Goal: Transaction & Acquisition: Purchase product/service

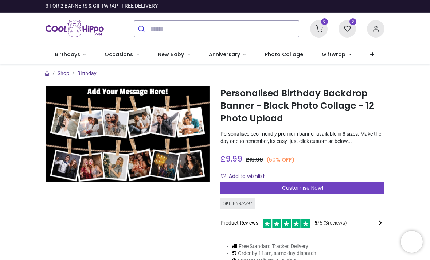
click at [130, 92] on img at bounding box center [128, 134] width 164 height 97
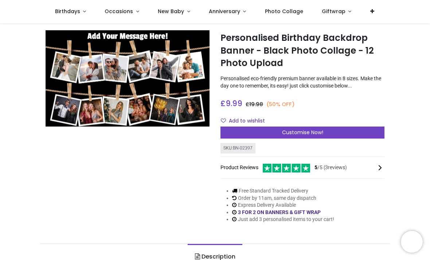
scroll to position [15, 0]
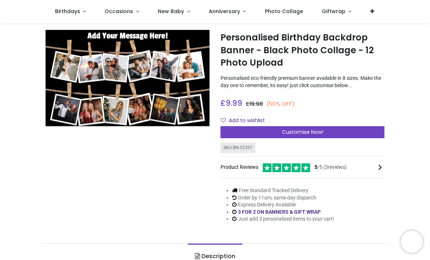
click at [383, 166] on icon at bounding box center [380, 167] width 9 height 9
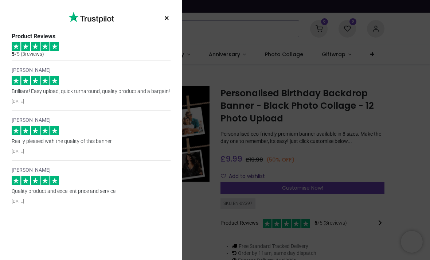
scroll to position [0, 0]
click at [167, 7] on div "× Trustpilot Product Reviews 5 /5 ( 3 reviews) Deborah Favis Brilliant! Easy up…" at bounding box center [91, 130] width 182 height 260
click at [130, 195] on p "Quality product and excellent price and service" at bounding box center [91, 191] width 159 height 7
click at [402, 131] on div "× Trustpilot Product Reviews 5 /5 ( 3 reviews) Deborah Favis Brilliant! Easy up…" at bounding box center [215, 130] width 430 height 260
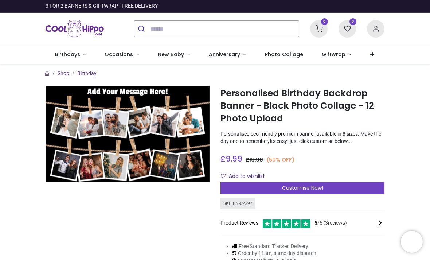
click at [304, 189] on span "Customise Now!" at bounding box center [302, 187] width 41 height 7
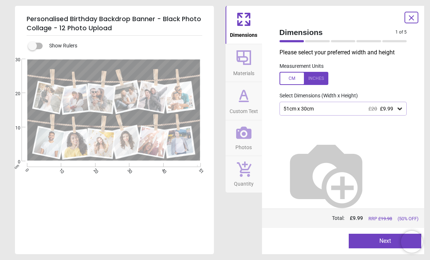
click at [248, 66] on icon at bounding box center [244, 58] width 18 height 18
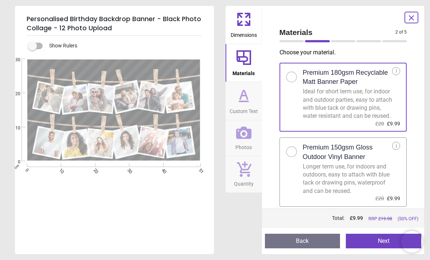
click at [244, 96] on icon at bounding box center [244, 96] width 4 height 0
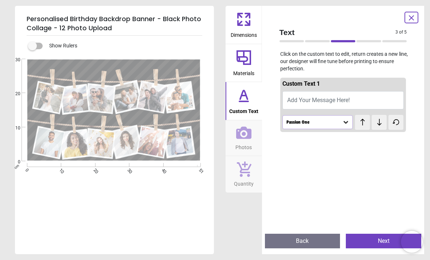
click at [317, 101] on span "Add Your Message Here!" at bounding box center [318, 100] width 63 height 7
type textarea "**********"
click at [342, 123] on div "Passion One" at bounding box center [314, 122] width 57 height 6
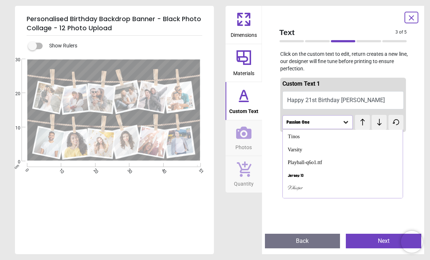
scroll to position [116, 0]
click at [310, 159] on div "Playball-q6o1.ttf" at bounding box center [305, 162] width 35 height 7
click at [348, 121] on icon at bounding box center [346, 122] width 4 height 3
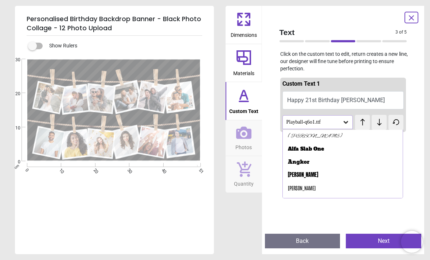
scroll to position [0, 0]
click at [308, 136] on div "Alex Brush" at bounding box center [315, 136] width 55 height 7
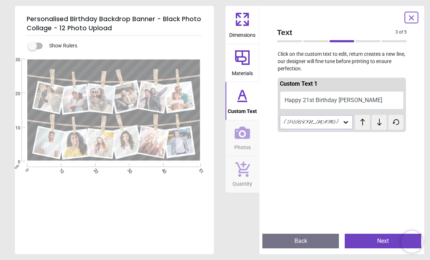
click at [348, 124] on icon at bounding box center [345, 122] width 7 height 7
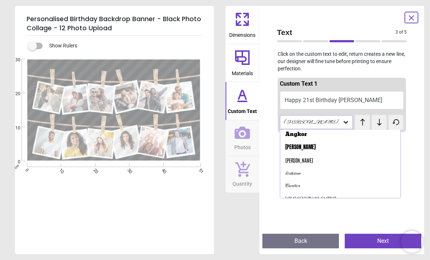
scroll to position [29, 0]
click at [305, 171] on div "Birthstone" at bounding box center [340, 172] width 120 height 13
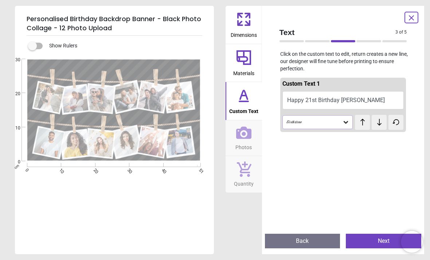
click at [347, 123] on icon at bounding box center [345, 122] width 7 height 7
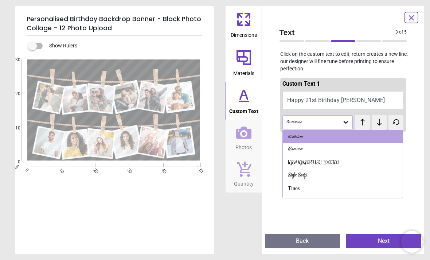
scroll to position [64, 0]
click at [309, 163] on div "Rochester" at bounding box center [343, 163] width 120 height 13
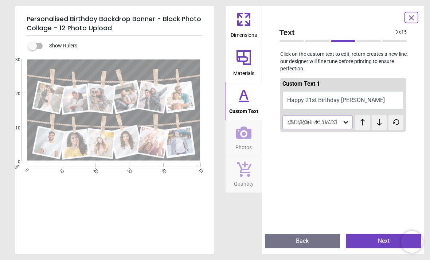
click at [349, 121] on icon at bounding box center [345, 122] width 7 height 7
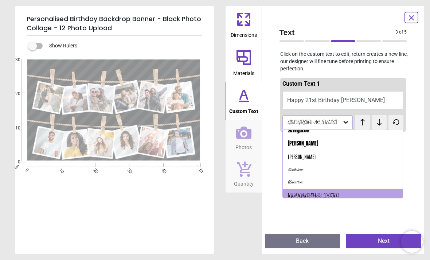
scroll to position [34, 0]
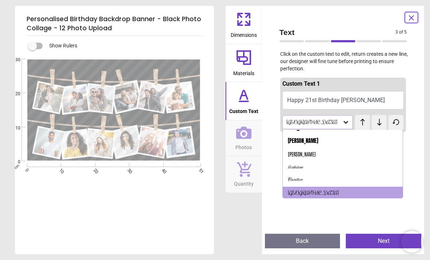
click at [307, 179] on div "Carattere" at bounding box center [343, 180] width 120 height 13
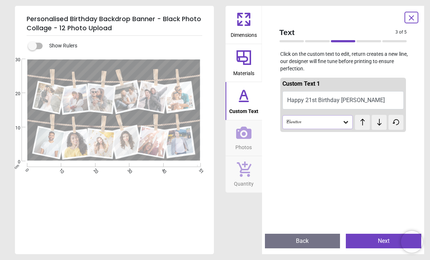
click at [352, 122] on div "Carattere" at bounding box center [318, 122] width 71 height 14
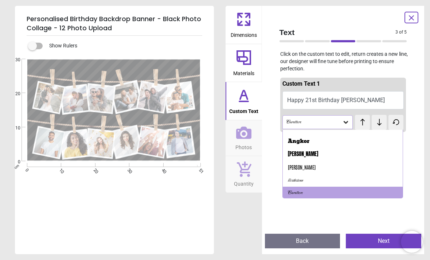
scroll to position [21, 0]
click at [298, 156] on div "Anton" at bounding box center [303, 153] width 30 height 7
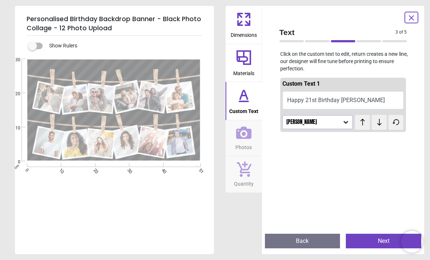
click at [349, 121] on icon at bounding box center [345, 122] width 7 height 7
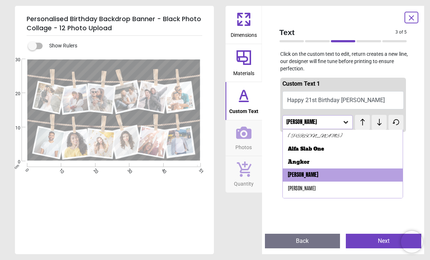
click at [327, 148] on div "Alfa Slab One" at bounding box center [343, 149] width 120 height 13
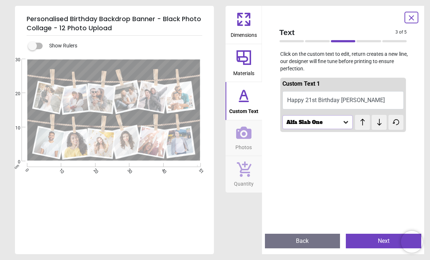
click at [347, 122] on icon at bounding box center [345, 122] width 7 height 7
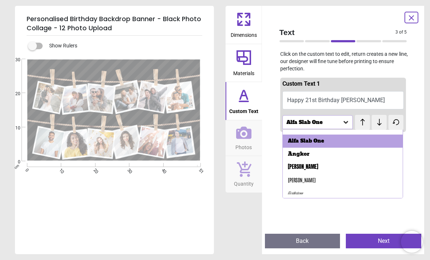
scroll to position [11, 0]
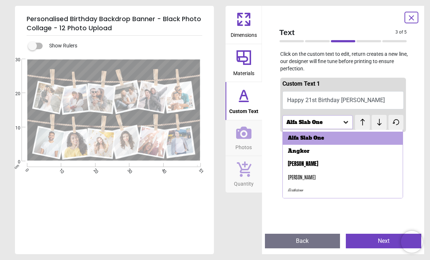
click at [337, 149] on div "Angkor" at bounding box center [343, 151] width 120 height 13
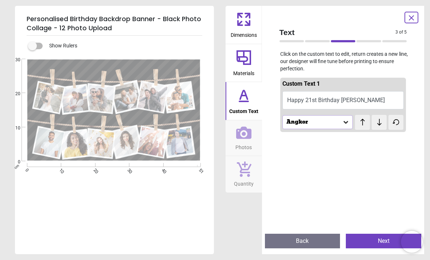
click at [367, 123] on icon at bounding box center [362, 122] width 11 height 7
click at [361, 123] on icon at bounding box center [362, 122] width 11 height 7
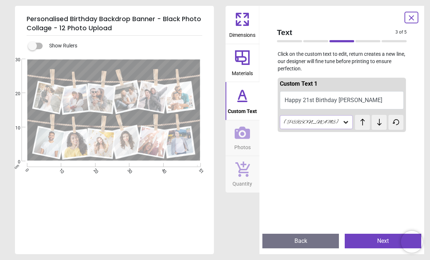
click at [383, 121] on icon at bounding box center [379, 122] width 11 height 7
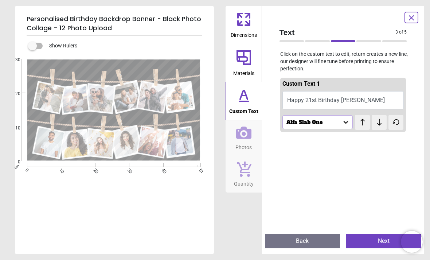
click at [379, 123] on icon at bounding box center [379, 122] width 4 height 7
click at [382, 123] on icon at bounding box center [379, 122] width 11 height 7
click at [379, 122] on icon at bounding box center [379, 122] width 4 height 7
click at [399, 124] on icon at bounding box center [396, 122] width 11 height 7
click at [397, 123] on icon at bounding box center [396, 122] width 6 height 5
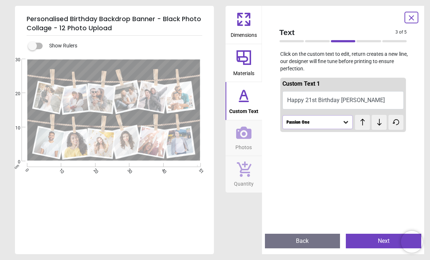
click at [401, 125] on icon at bounding box center [396, 122] width 11 height 7
click at [366, 122] on icon at bounding box center [362, 122] width 11 height 7
click at [369, 122] on button at bounding box center [362, 122] width 15 height 15
click at [365, 124] on icon at bounding box center [362, 122] width 11 height 7
click at [366, 123] on icon at bounding box center [362, 122] width 11 height 7
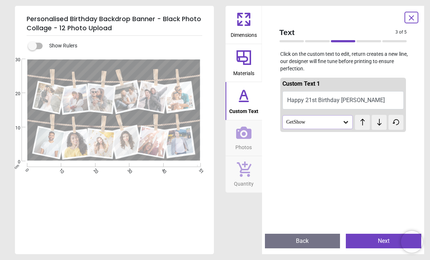
click at [368, 124] on icon at bounding box center [362, 122] width 11 height 7
click at [369, 124] on button at bounding box center [362, 122] width 15 height 15
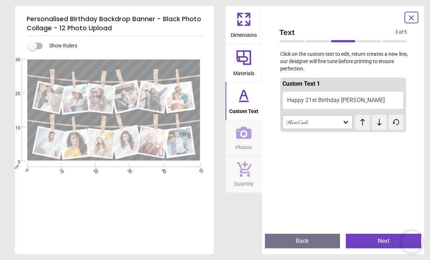
click at [369, 124] on button at bounding box center [362, 122] width 15 height 15
click at [370, 124] on button at bounding box center [362, 122] width 15 height 15
click at [383, 121] on icon at bounding box center [379, 122] width 11 height 7
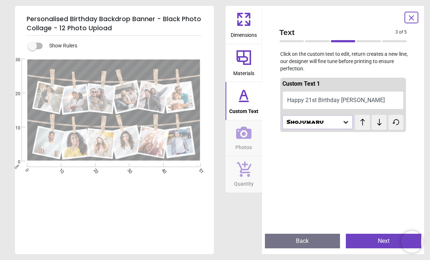
click at [246, 134] on icon at bounding box center [243, 132] width 15 height 15
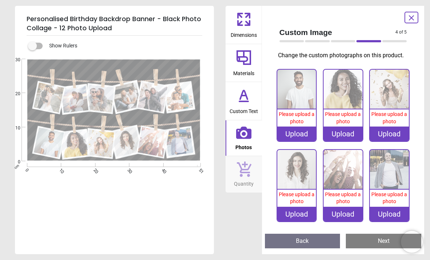
scroll to position [156, 0]
click at [248, 177] on span "Quantity" at bounding box center [244, 182] width 20 height 11
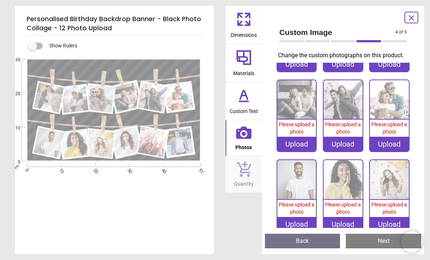
scroll to position [66, 0]
click at [410, 20] on icon at bounding box center [412, 18] width 4 height 4
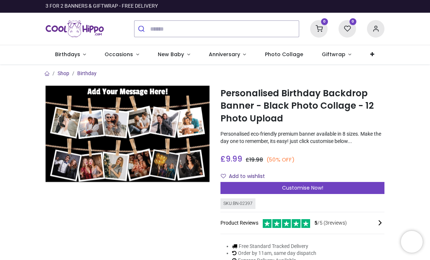
click at [288, 50] on link "Photo Collage" at bounding box center [284, 54] width 57 height 19
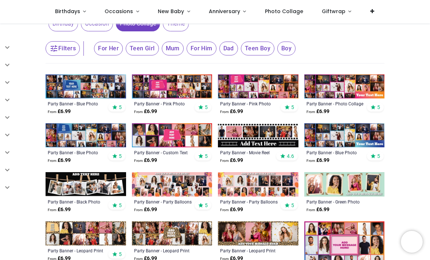
scroll to position [115, 0]
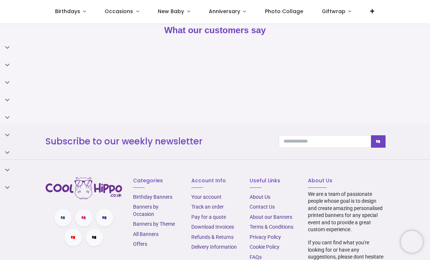
scroll to position [810, 0]
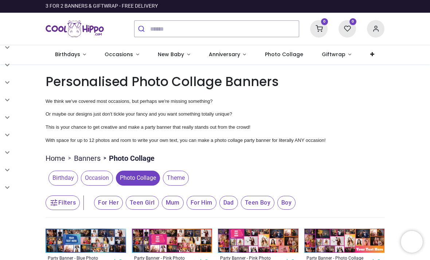
click at [332, 57] on span "Giftwrap" at bounding box center [334, 54] width 24 height 7
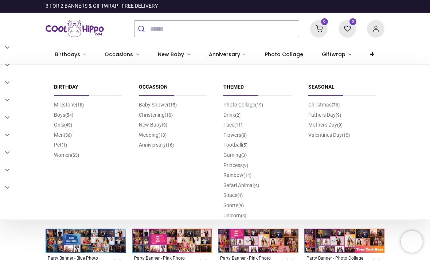
click at [239, 205] on link "Sports (9)" at bounding box center [234, 205] width 20 height 6
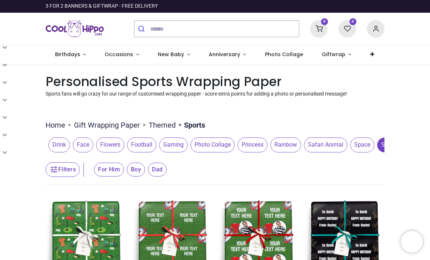
click at [333, 58] on span "Giftwrap" at bounding box center [334, 54] width 24 height 7
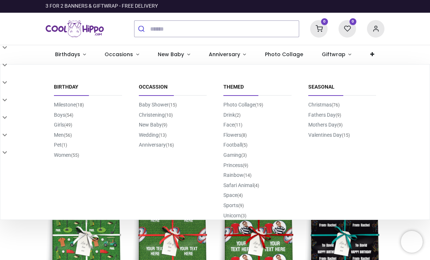
click at [66, 103] on link "Milestone (18)" at bounding box center [69, 105] width 30 height 6
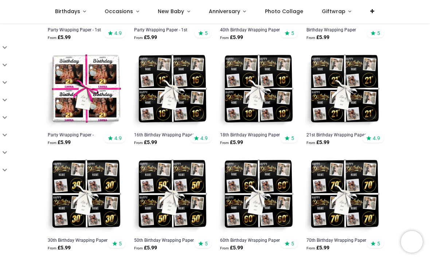
scroll to position [201, 0]
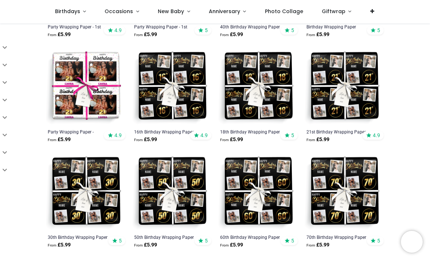
click at [350, 92] on img at bounding box center [345, 86] width 81 height 81
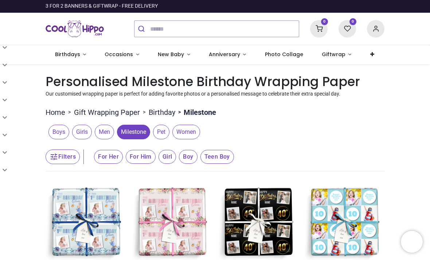
scroll to position [0, 0]
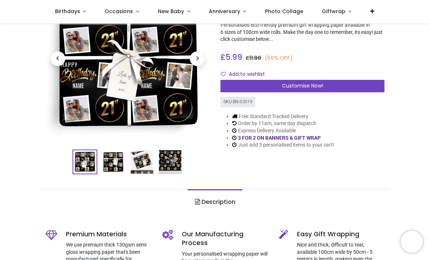
scroll to position [68, 0]
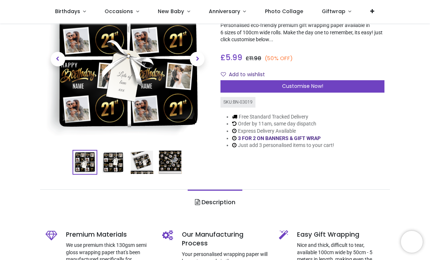
click at [113, 164] on img at bounding box center [113, 162] width 23 height 23
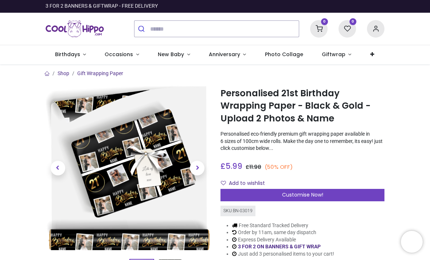
scroll to position [0, 0]
